Goal: Find specific page/section: Find specific page/section

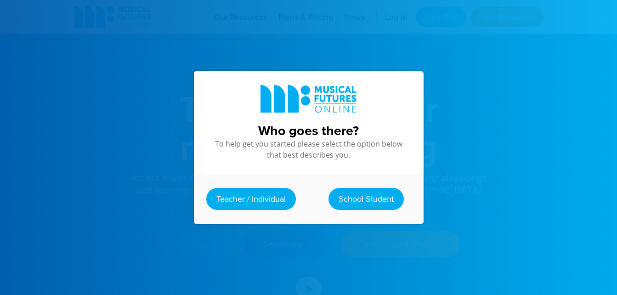
click at [434, 116] on div at bounding box center [308, 147] width 617 height 295
click at [261, 192] on link "Teacher / Individual" at bounding box center [251, 199] width 90 height 22
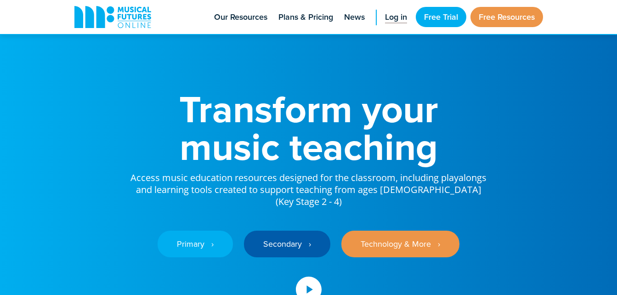
click at [394, 15] on span "Log in" at bounding box center [396, 17] width 22 height 12
click at [441, 85] on div "Transform your music teaching Access music education resources designed for the…" at bounding box center [308, 194] width 487 height 388
click at [246, 22] on span "Our Resources" at bounding box center [240, 17] width 53 height 12
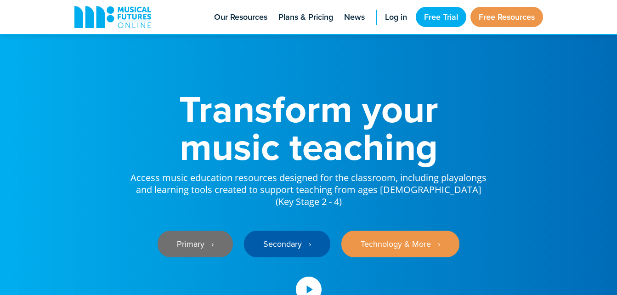
click at [185, 237] on link "Primary ‎‏‏‎ ‎ ›" at bounding box center [195, 244] width 75 height 27
